Goal: Information Seeking & Learning: Learn about a topic

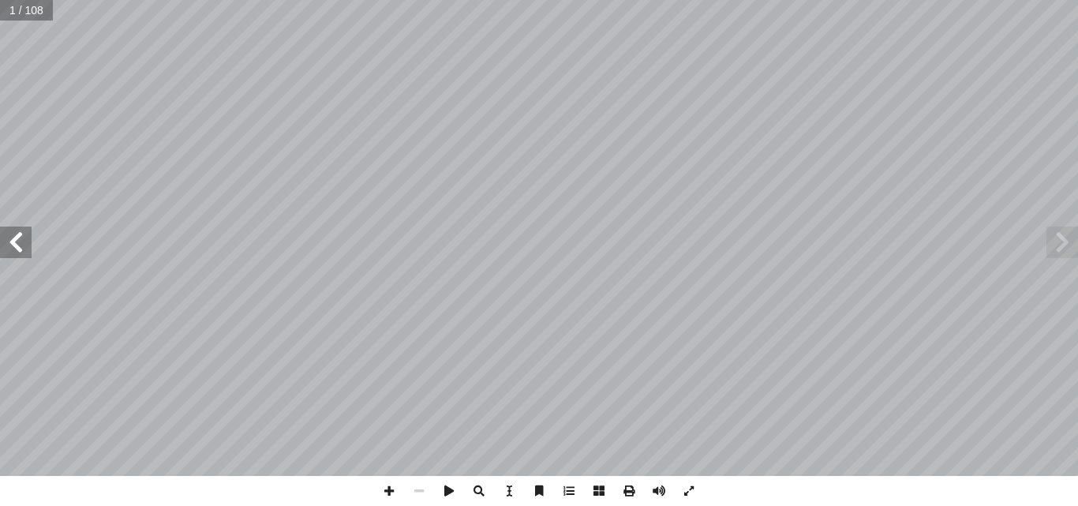
click at [15, 249] on span at bounding box center [16, 242] width 32 height 32
click at [13, 253] on span at bounding box center [16, 242] width 32 height 32
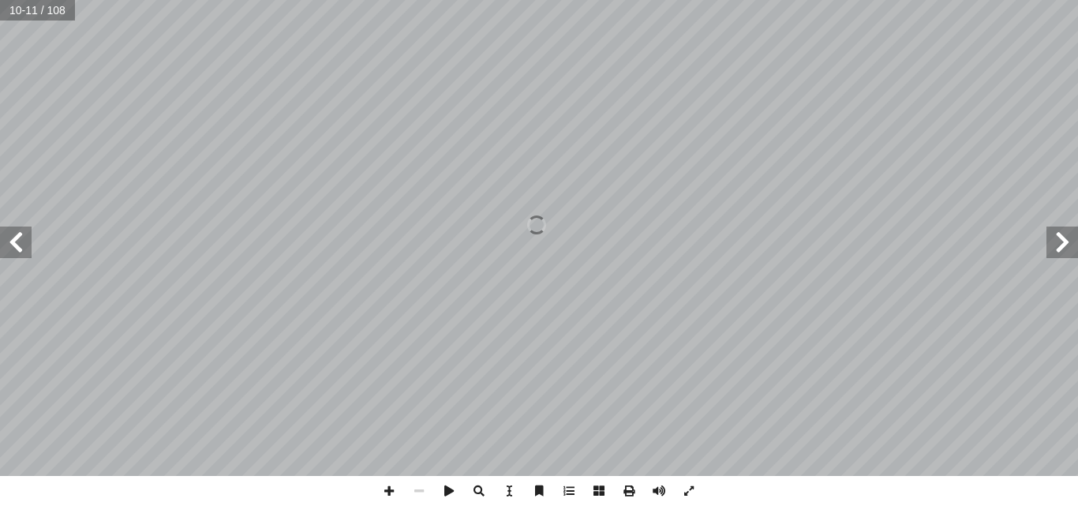
click at [13, 253] on span at bounding box center [16, 242] width 32 height 32
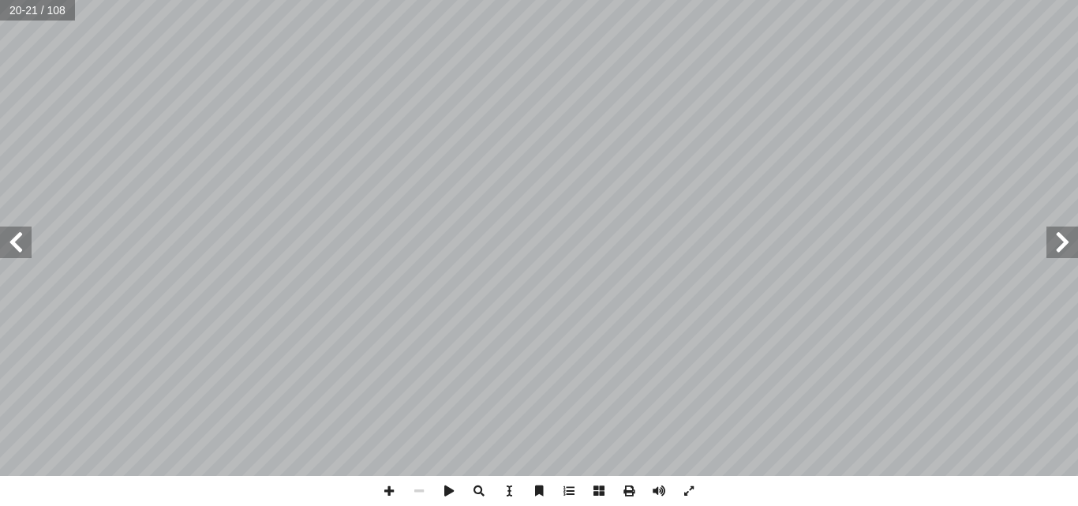
click at [13, 253] on span at bounding box center [16, 242] width 32 height 32
